Goal: Transaction & Acquisition: Obtain resource

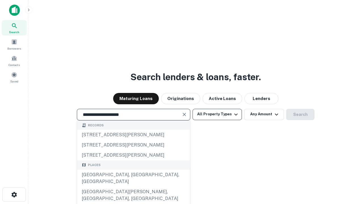
click at [133, 187] on div "[GEOGRAPHIC_DATA], [GEOGRAPHIC_DATA], [GEOGRAPHIC_DATA]" at bounding box center [133, 178] width 113 height 17
type input "**********"
click at [217, 114] on button "All Property Types" at bounding box center [216, 114] width 49 height 11
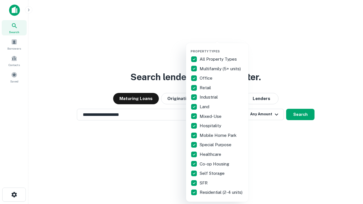
click at [222, 48] on button "button" at bounding box center [221, 48] width 62 height 0
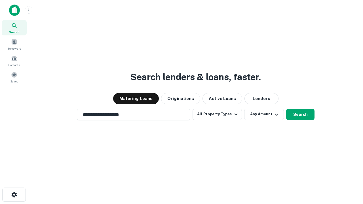
scroll to position [9, 0]
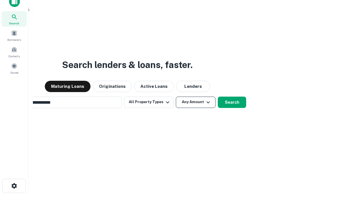
click at [176, 97] on button "Any Amount" at bounding box center [196, 102] width 40 height 11
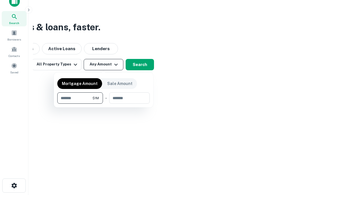
type input "*******"
click at [103, 104] on button "button" at bounding box center [103, 104] width 92 height 0
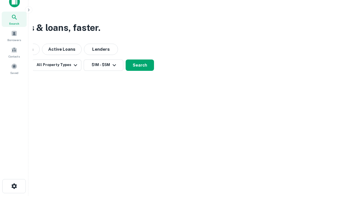
scroll to position [3, 105]
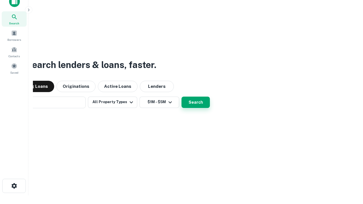
click at [181, 97] on button "Search" at bounding box center [195, 102] width 28 height 11
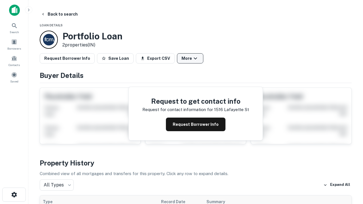
click at [190, 58] on button "More" at bounding box center [190, 58] width 26 height 10
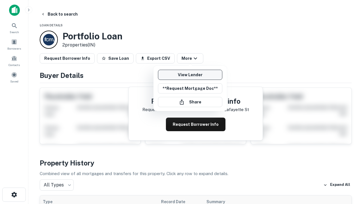
click at [190, 75] on link "View Lender" at bounding box center [190, 75] width 64 height 10
